Goal: Information Seeking & Learning: Learn about a topic

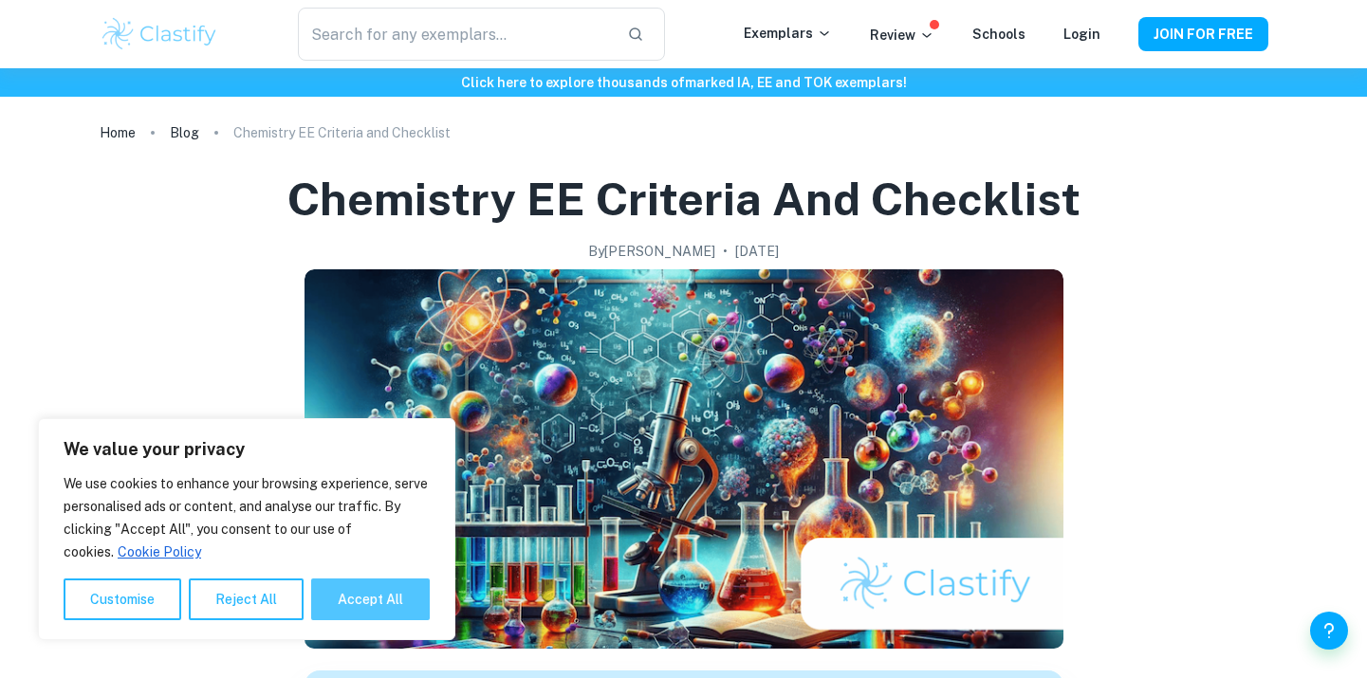
click at [338, 594] on button "Accept All" at bounding box center [370, 600] width 119 height 42
checkbox input "true"
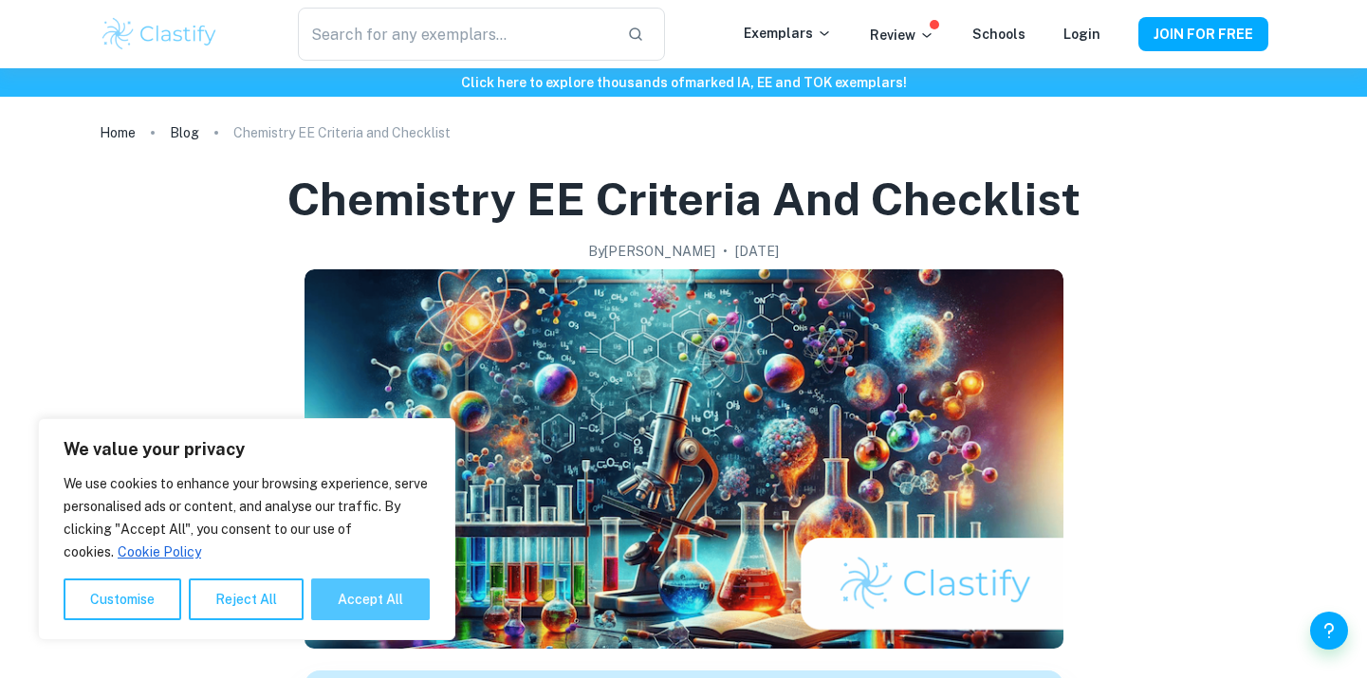
checkbox input "true"
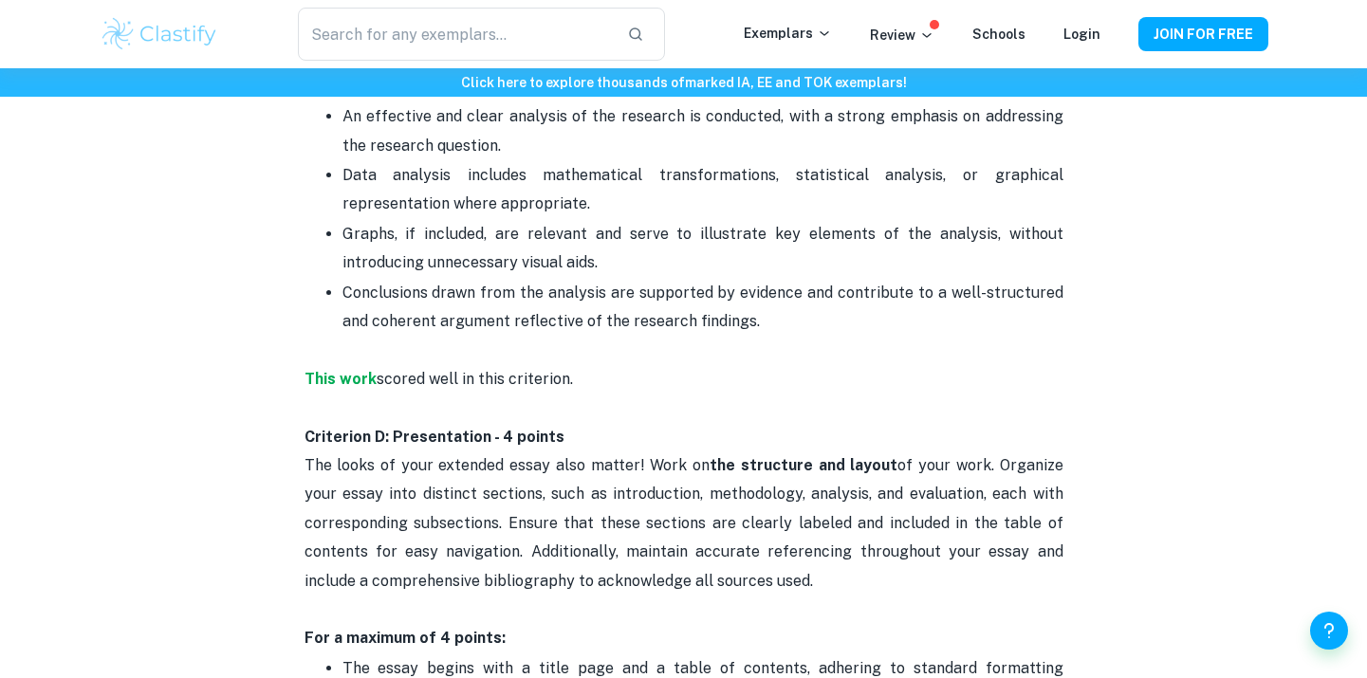
scroll to position [3046, 0]
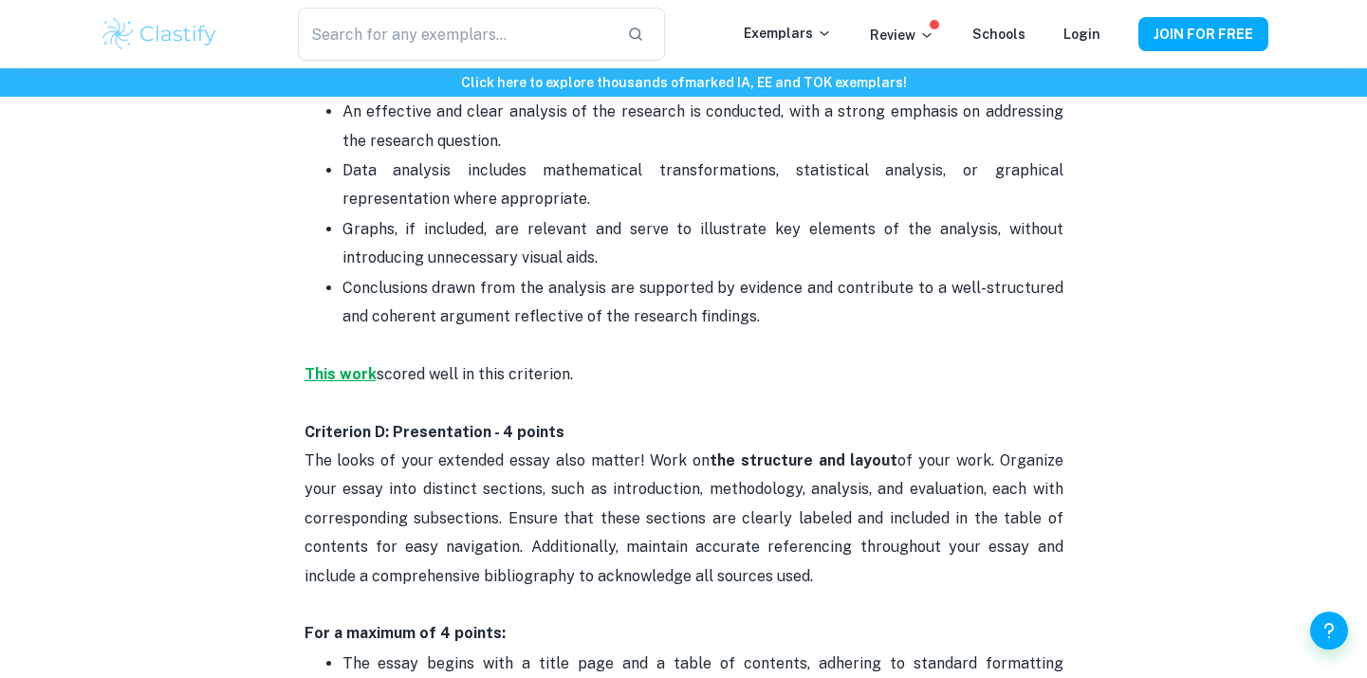
click at [340, 377] on strong "This work" at bounding box center [340, 374] width 72 height 18
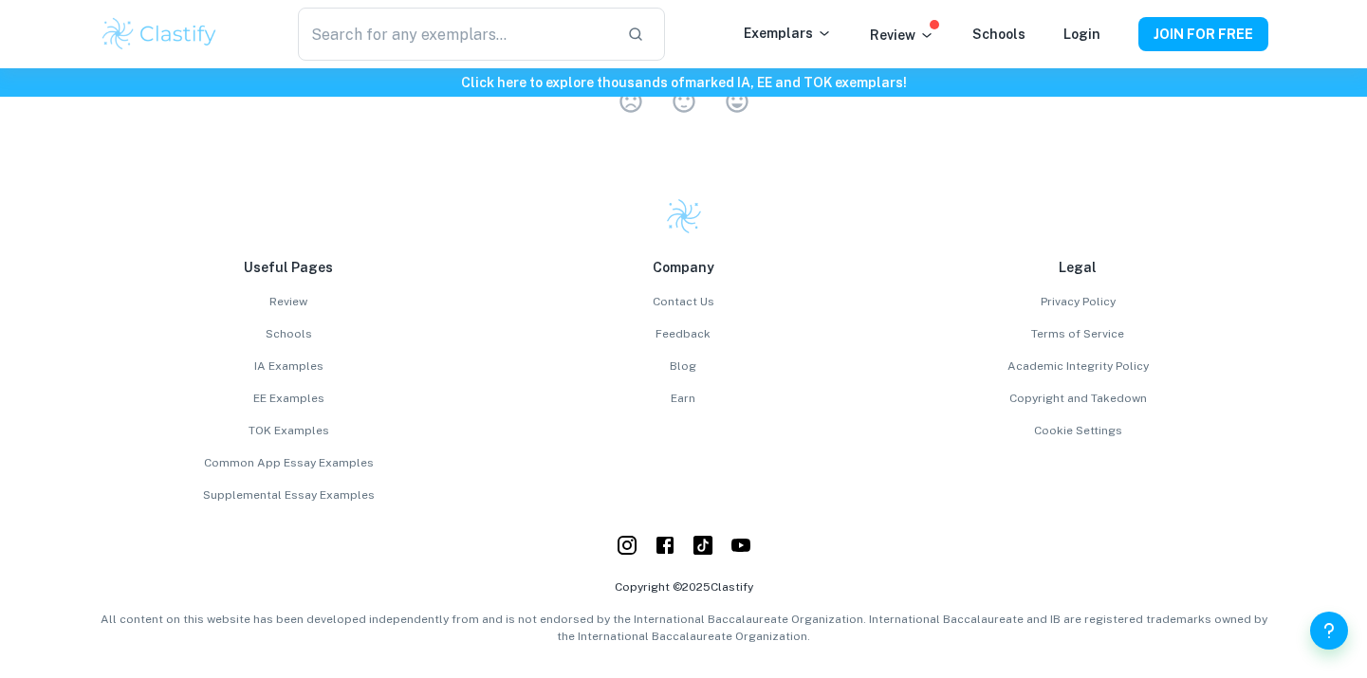
scroll to position [4781, 0]
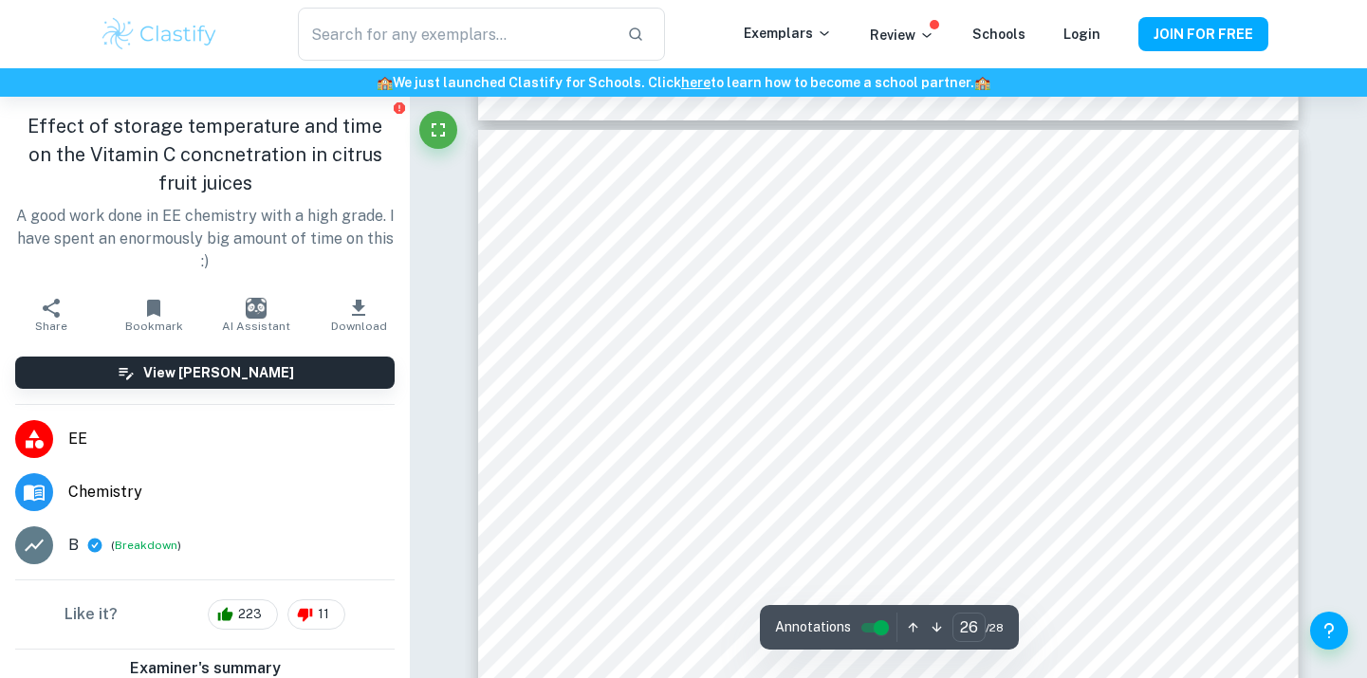
scroll to position [29641, 0]
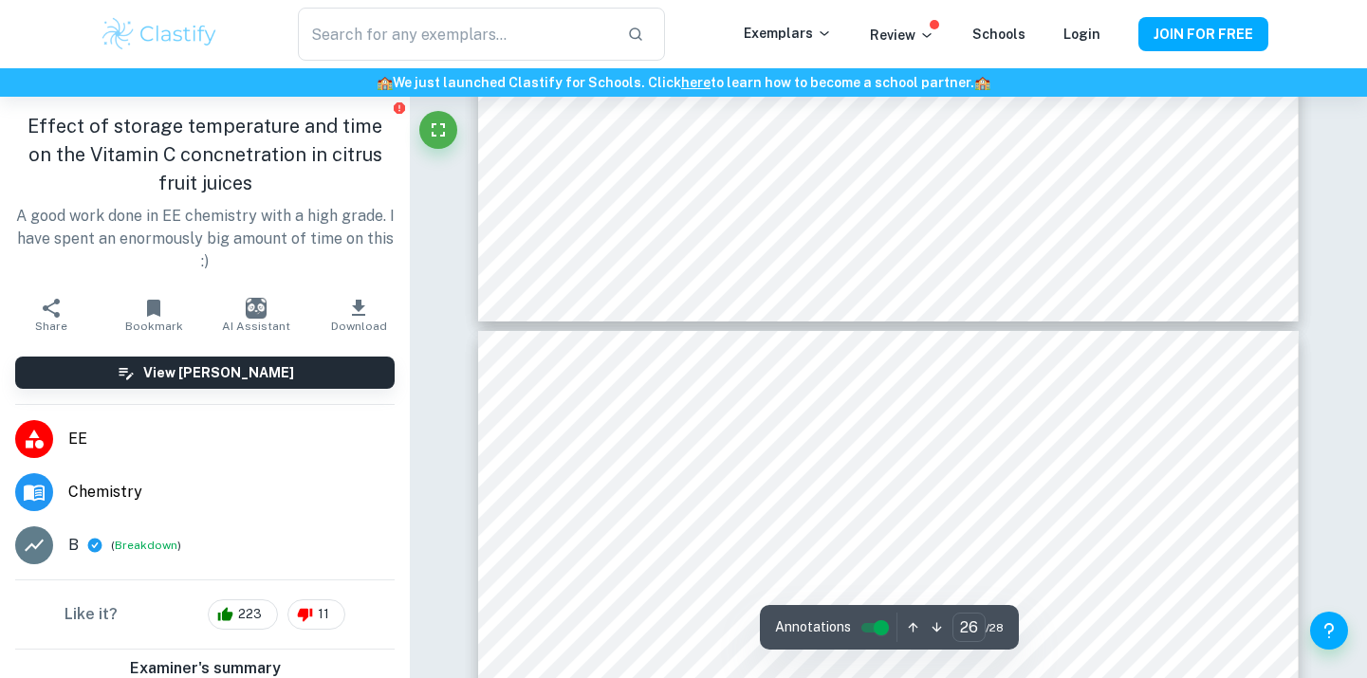
type input "25"
